Goal: Find specific page/section

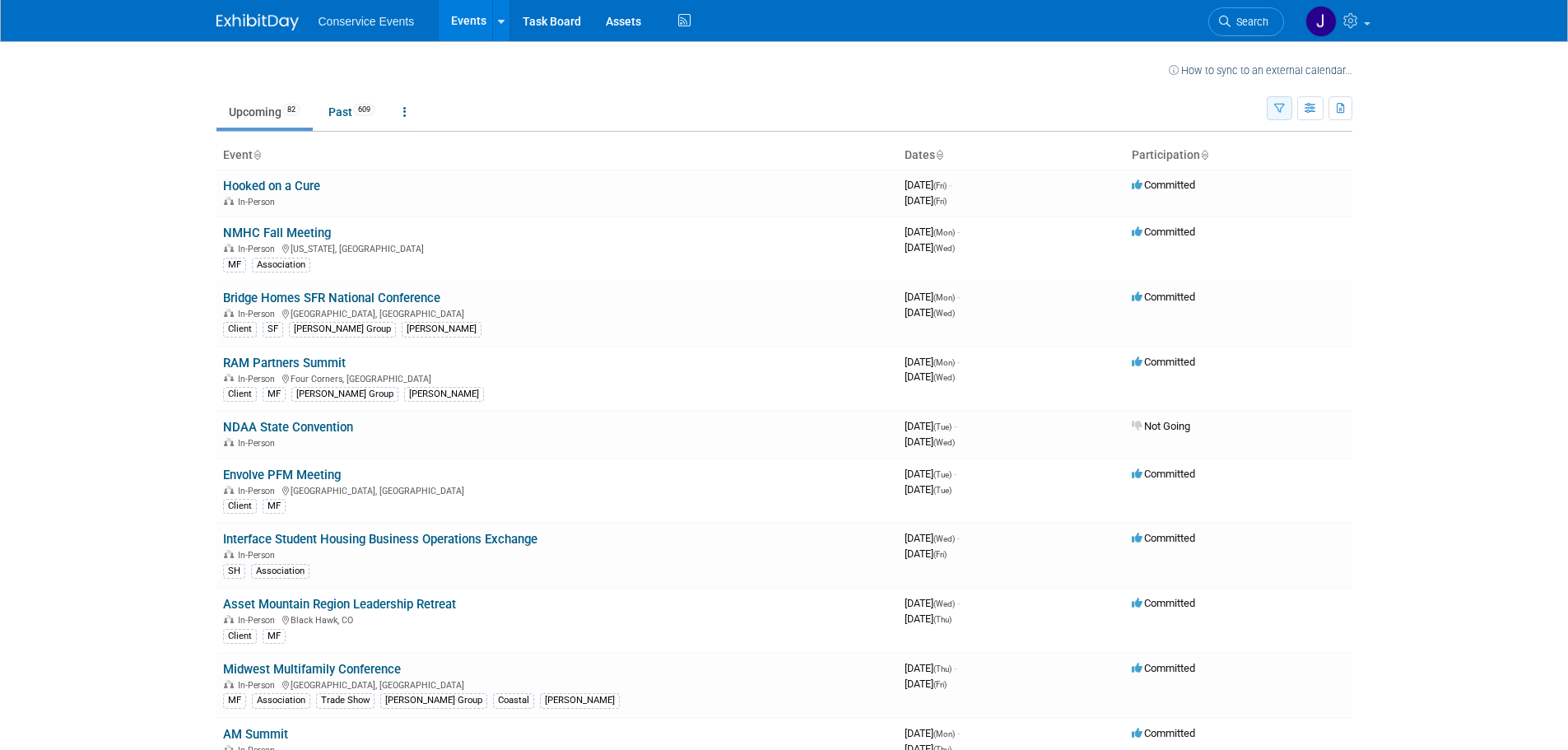
click at [1284, 104] on button "button" at bounding box center [1279, 107] width 25 height 24
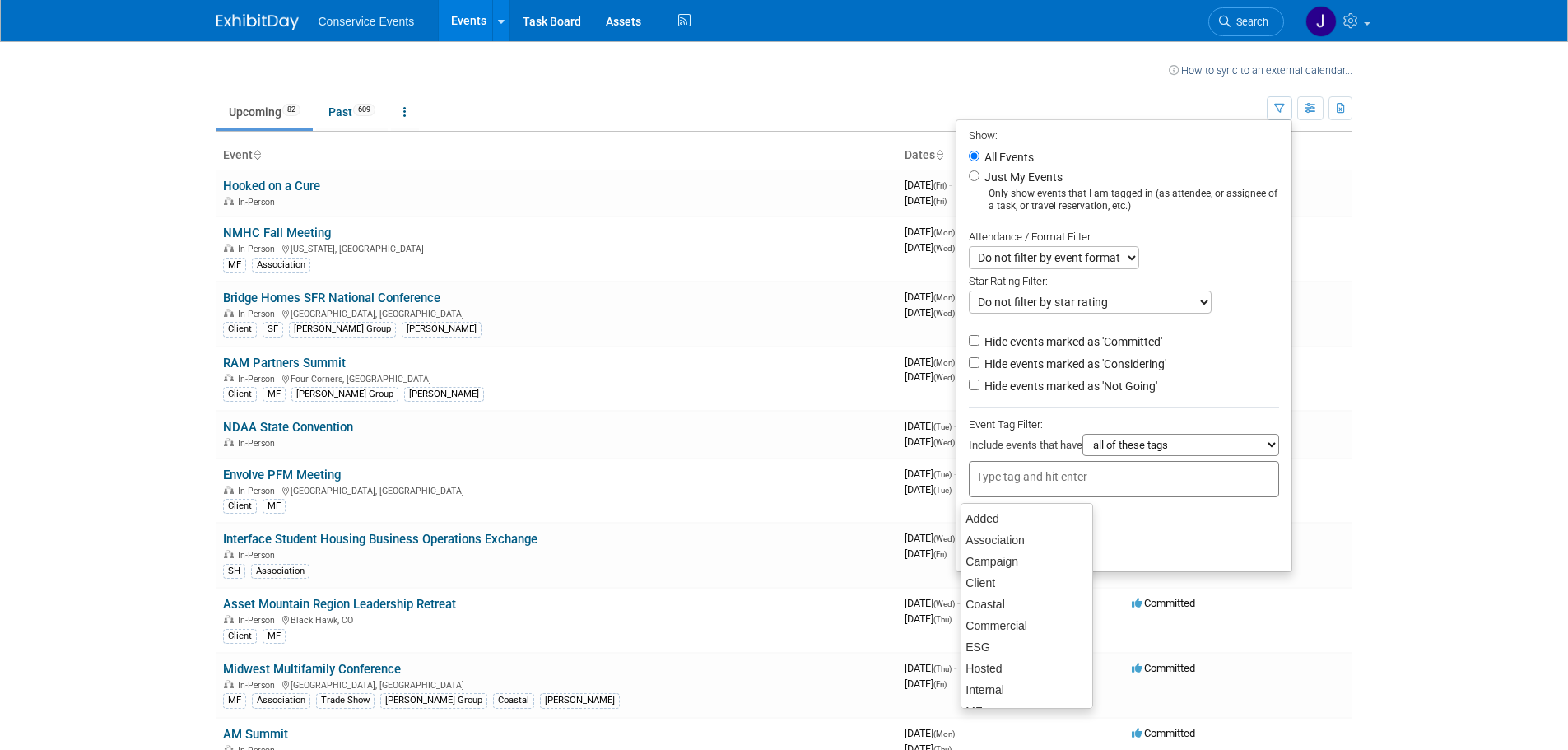
click at [1118, 479] on div at bounding box center [1124, 479] width 311 height 36
click at [1028, 606] on div "Coastal" at bounding box center [1027, 604] width 133 height 23
type input "Coastal"
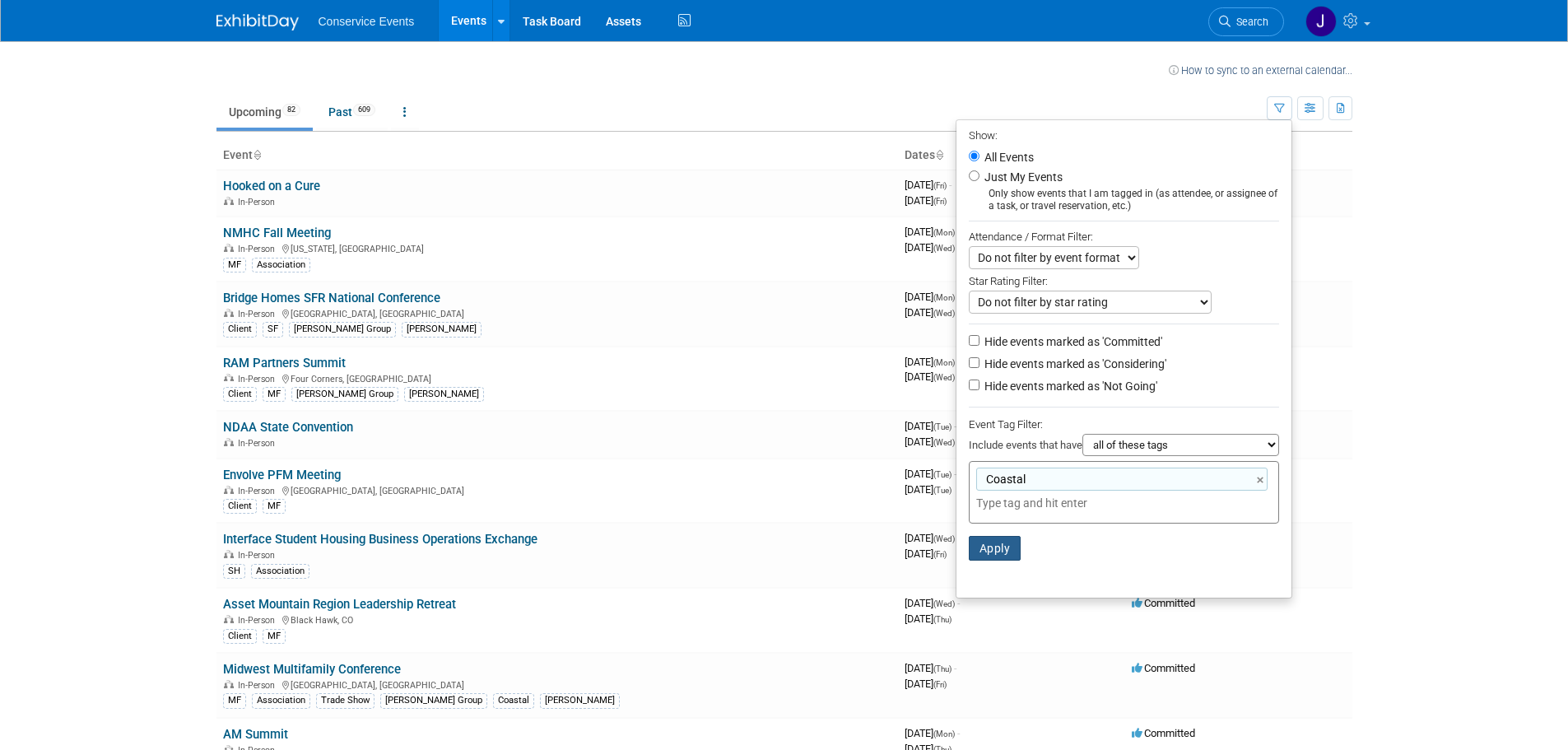
click at [1002, 551] on button "Apply" at bounding box center [995, 548] width 53 height 24
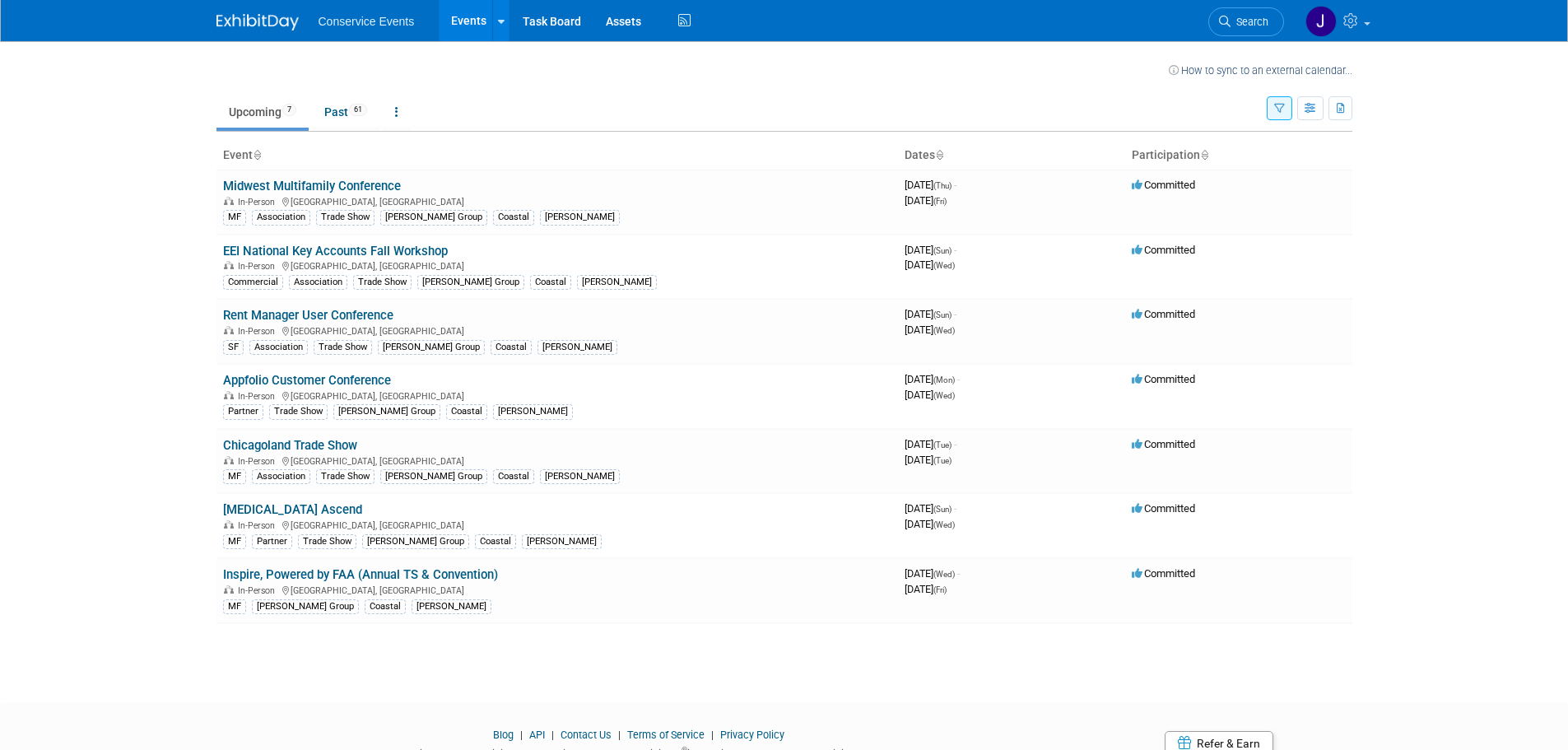
drag, startPoint x: 360, startPoint y: 187, endPoint x: 352, endPoint y: 185, distance: 8.2
click at [360, 187] on link "Midwest Multifamily Conference" at bounding box center [312, 186] width 178 height 15
click at [415, 251] on link "EEI National Key Accounts Fall Workshop" at bounding box center [335, 251] width 225 height 15
